Goal: Task Accomplishment & Management: Manage account settings

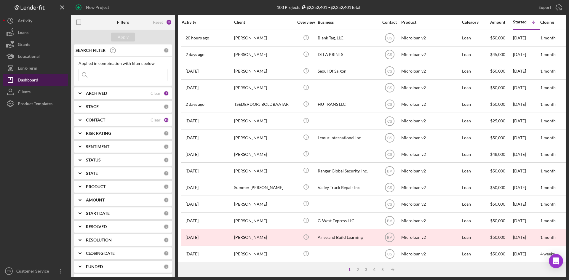
click at [43, 78] on button "Icon/Dashboard Dashboard" at bounding box center [35, 80] width 65 height 12
click at [39, 71] on button "Long-Term" at bounding box center [35, 68] width 65 height 12
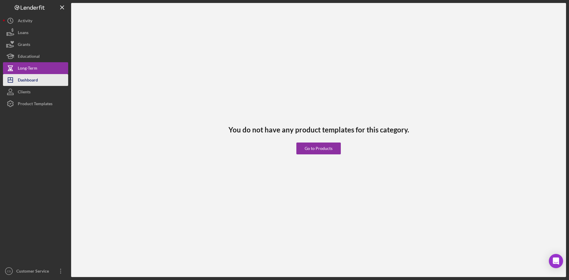
click at [38, 79] on button "Icon/Dashboard Dashboard" at bounding box center [35, 80] width 65 height 12
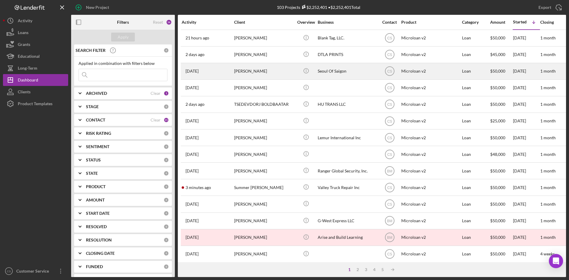
click at [292, 71] on div "[PERSON_NAME]" at bounding box center [263, 71] width 59 height 16
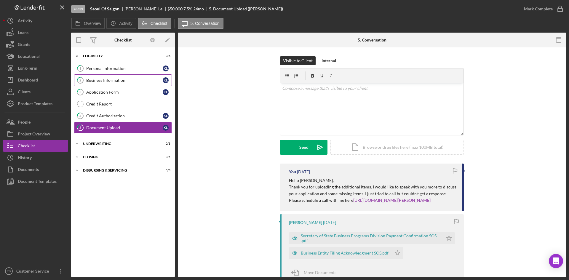
click at [118, 80] on div "Business Information" at bounding box center [124, 80] width 76 height 5
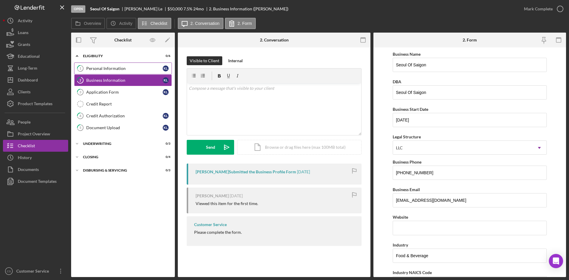
click at [127, 73] on link "1 Personal Information K L" at bounding box center [123, 69] width 98 height 12
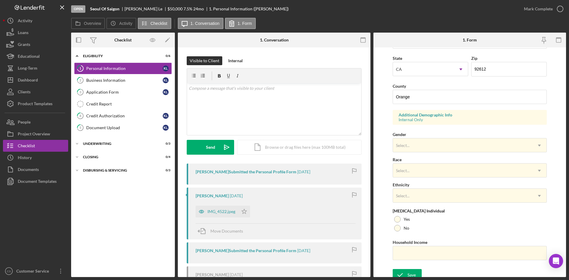
scroll to position [166, 0]
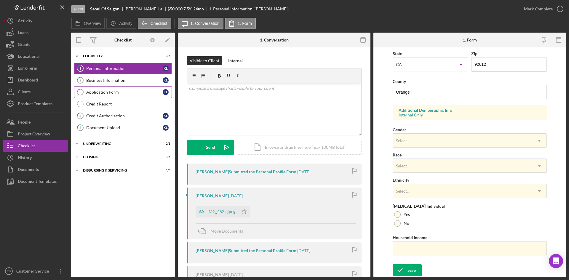
click at [133, 91] on div "Application Form" at bounding box center [124, 92] width 76 height 5
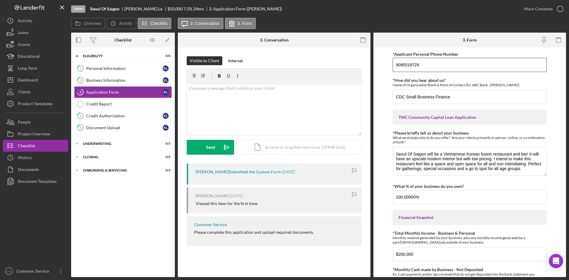
drag, startPoint x: 438, startPoint y: 61, endPoint x: 369, endPoint y: 67, distance: 69.3
click at [369, 68] on div "Overview Internal Workflow Stage Open Icon/Dropdown Arrow Archive (can unarchiv…" at bounding box center [318, 155] width 495 height 244
click at [113, 213] on div "Icon/Expander Eligibility 0 / 6 1 Personal Information K L 2 Business Informati…" at bounding box center [123, 162] width 104 height 224
click at [121, 121] on link "4 Credit Authorization K L" at bounding box center [123, 116] width 98 height 12
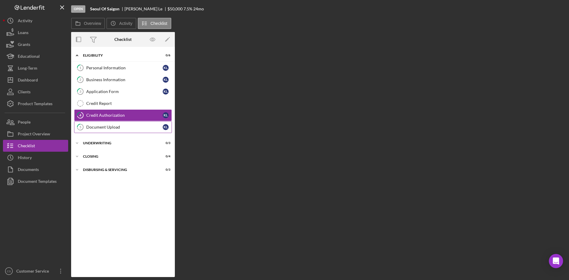
click at [121, 128] on div "Document Upload" at bounding box center [124, 127] width 76 height 5
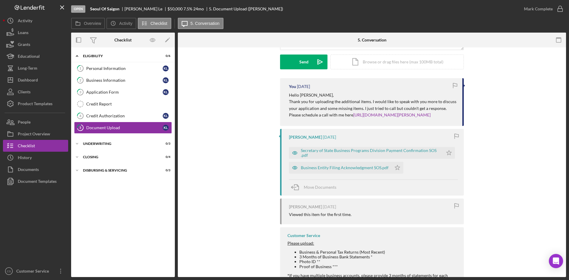
scroll to position [59, 0]
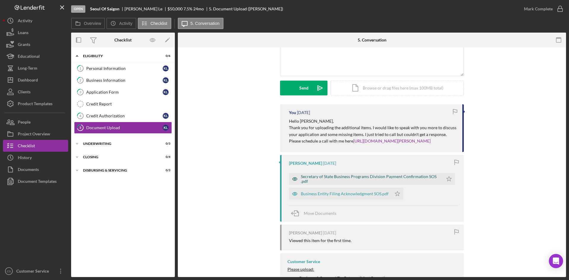
click at [330, 183] on div "Secretary of State Business Programs Division Payment Confirmation SOS .pdf" at bounding box center [370, 178] width 139 height 9
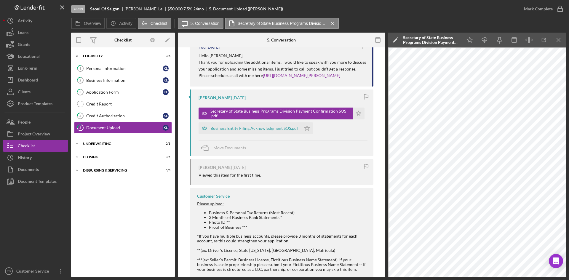
scroll to position [116, 0]
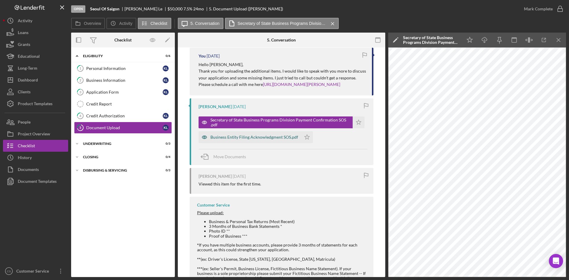
click at [259, 140] on div "Business Entity Filing Acknowledgment SOS.pdf" at bounding box center [254, 137] width 88 height 5
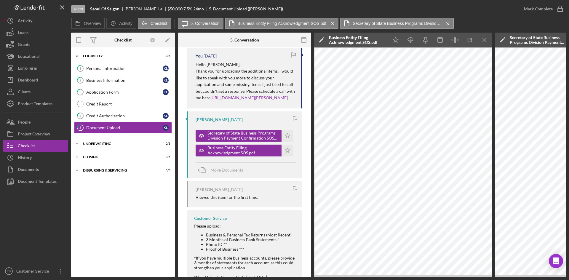
click at [485, 41] on icon "Icon/Menu Close" at bounding box center [484, 39] width 13 height 13
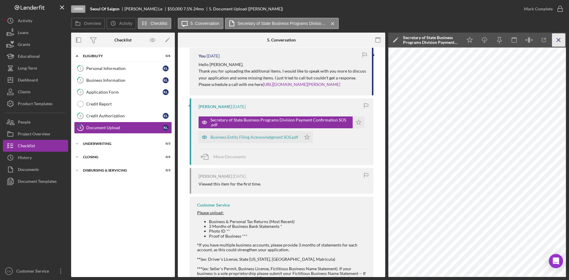
click at [558, 40] on line "button" at bounding box center [558, 39] width 3 height 3
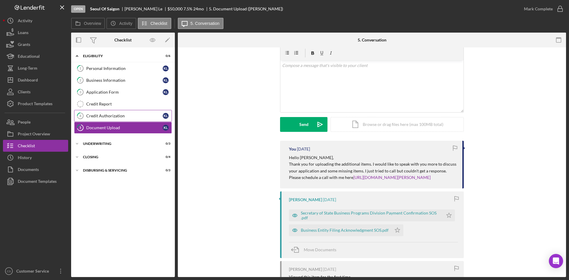
scroll to position [0, 0]
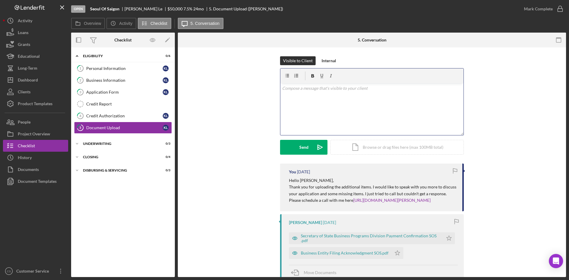
click at [309, 101] on div "v Color teal Color pink Remove color Add row above Add row below Add column bef…" at bounding box center [371, 109] width 183 height 52
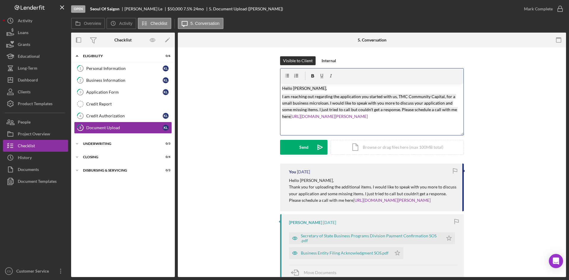
drag, startPoint x: 326, startPoint y: 88, endPoint x: 224, endPoint y: 44, distance: 111.0
click at [224, 44] on div "5. Conversation 5 Document Upload Visible to Client Internal v Color teal Color…" at bounding box center [372, 155] width 388 height 244
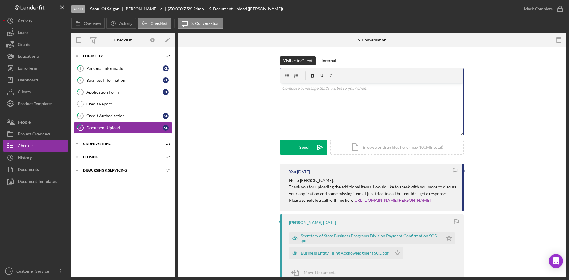
click at [306, 105] on div "v Color teal Color pink Remove color Add row above Add row below Add column bef…" at bounding box center [371, 109] width 183 height 52
paste div
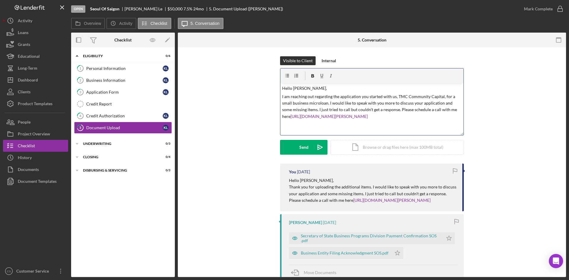
click at [303, 86] on p "Hello [PERSON_NAME]," at bounding box center [372, 88] width 180 height 7
drag, startPoint x: 309, startPoint y: 52, endPoint x: 253, endPoint y: 36, distance: 58.0
click at [253, 36] on div "5. Conversation 5 Document Upload Visible to Client Internal v Color teal Color…" at bounding box center [372, 155] width 388 height 244
copy div "Hello [PERSON_NAME], I am reaching out regarding the application you started wi…"
click at [224, 143] on div "Visible to Client Internal v Color teal Color pink Remove color Add row above A…" at bounding box center [372, 109] width 370 height 107
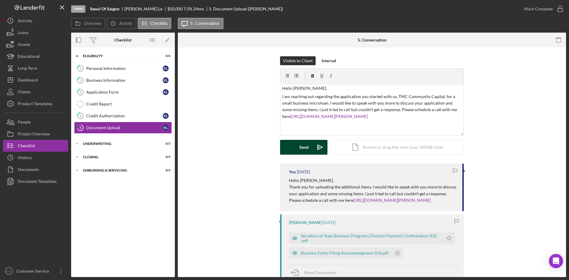
click at [293, 148] on button "Send Icon/icon-invite-send" at bounding box center [303, 147] width 47 height 15
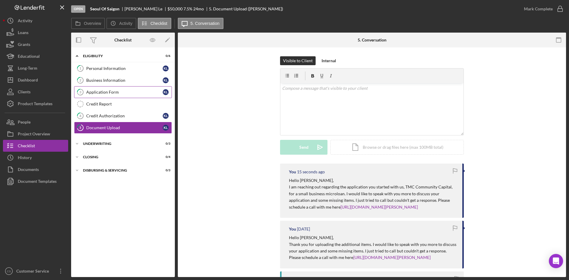
click at [120, 95] on link "3 Application Form K L" at bounding box center [123, 92] width 98 height 12
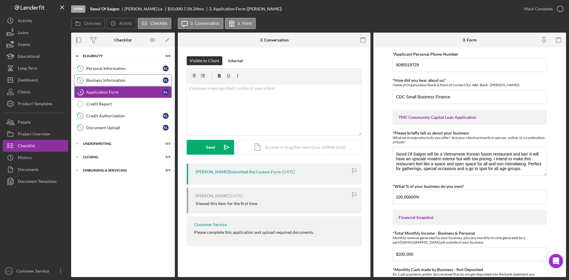
click at [119, 80] on div "Business Information" at bounding box center [124, 80] width 76 height 5
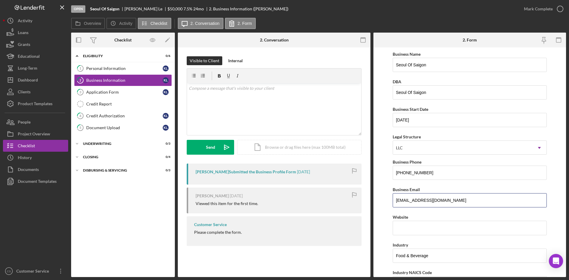
drag, startPoint x: 465, startPoint y: 199, endPoint x: 300, endPoint y: 191, distance: 165.2
click at [300, 191] on div "Overview Internal Workflow Stage Open Icon/Dropdown Arrow Archive (can unarchiv…" at bounding box center [318, 155] width 495 height 244
click at [114, 126] on div "Document Upload" at bounding box center [124, 127] width 76 height 5
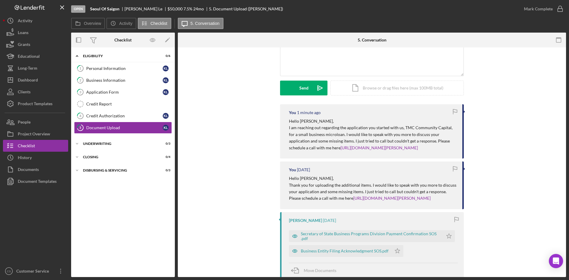
scroll to position [119, 0]
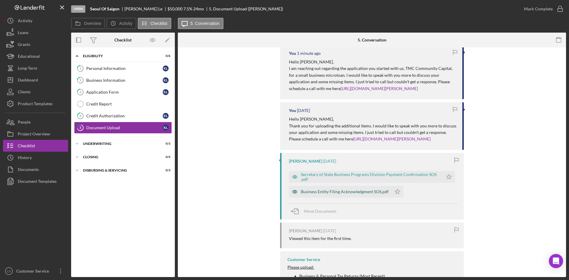
click at [334, 198] on div "Business Entity Filing Acknowledgment SOS.pdf" at bounding box center [340, 192] width 103 height 12
